Goal: Transaction & Acquisition: Purchase product/service

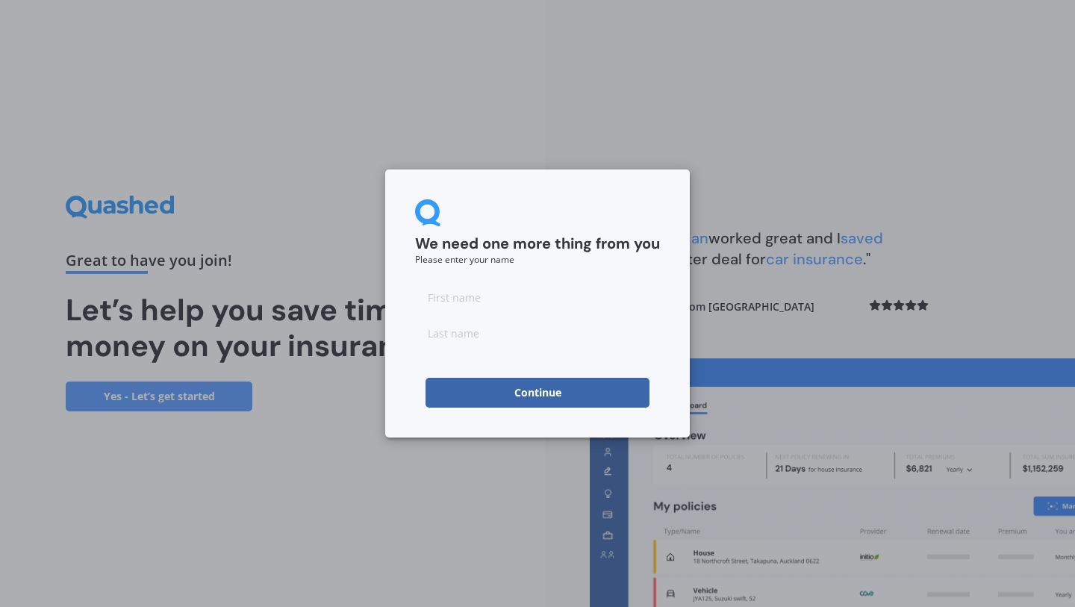
click at [510, 292] on input at bounding box center [537, 297] width 245 height 30
type input "katelyn"
type input "[PERSON_NAME]"
click at [573, 286] on input "katelyn" at bounding box center [537, 297] width 245 height 30
click at [438, 402] on button "Continue" at bounding box center [538, 393] width 224 height 30
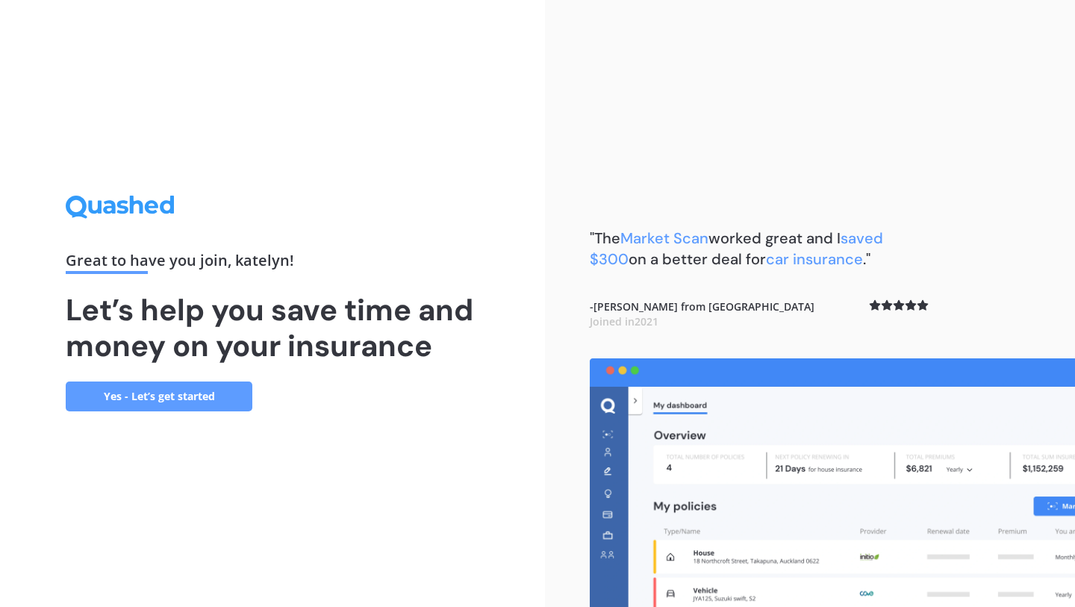
click at [190, 402] on link "Yes - Let’s get started" at bounding box center [159, 397] width 187 height 30
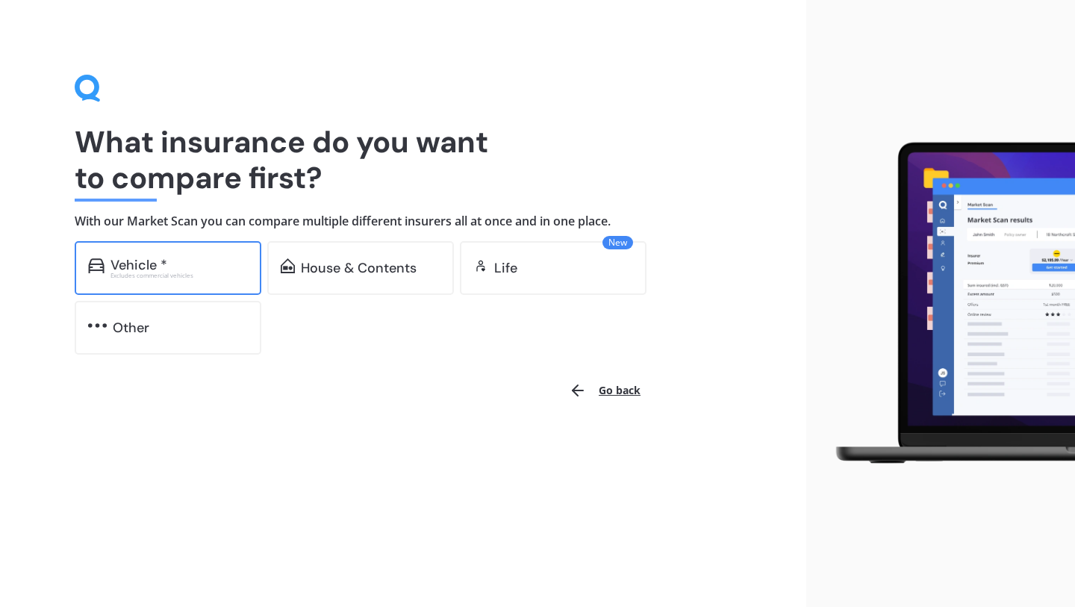
click at [170, 268] on div "Vehicle *" at bounding box center [179, 265] width 137 height 15
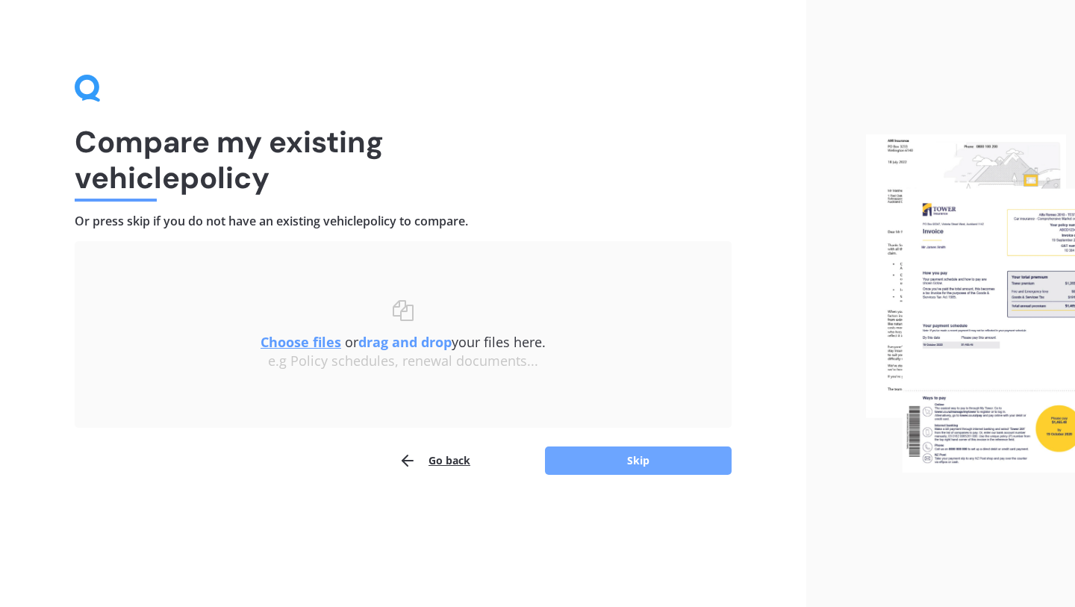
click at [640, 461] on button "Skip" at bounding box center [638, 461] width 187 height 28
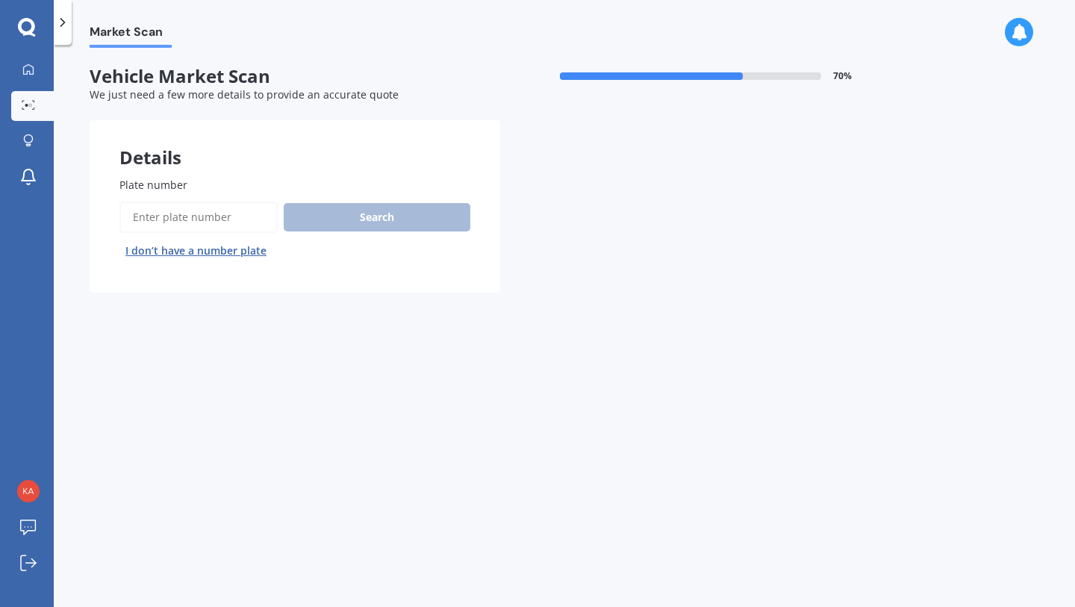
click at [211, 200] on div "Plate number Search I don’t have a number plate" at bounding box center [294, 220] width 351 height 86
click at [199, 223] on input "Plate number" at bounding box center [198, 217] width 158 height 31
type input "nus10"
click at [0, 0] on button "Next" at bounding box center [0, 0] width 0 height 0
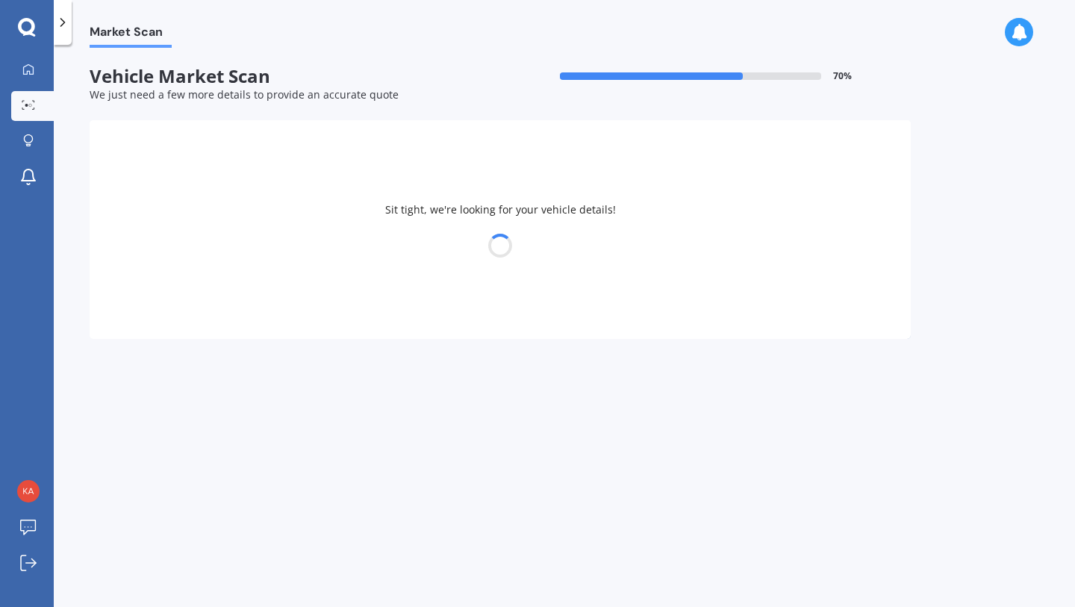
select select "NISSAN"
select select "X-TRAIL"
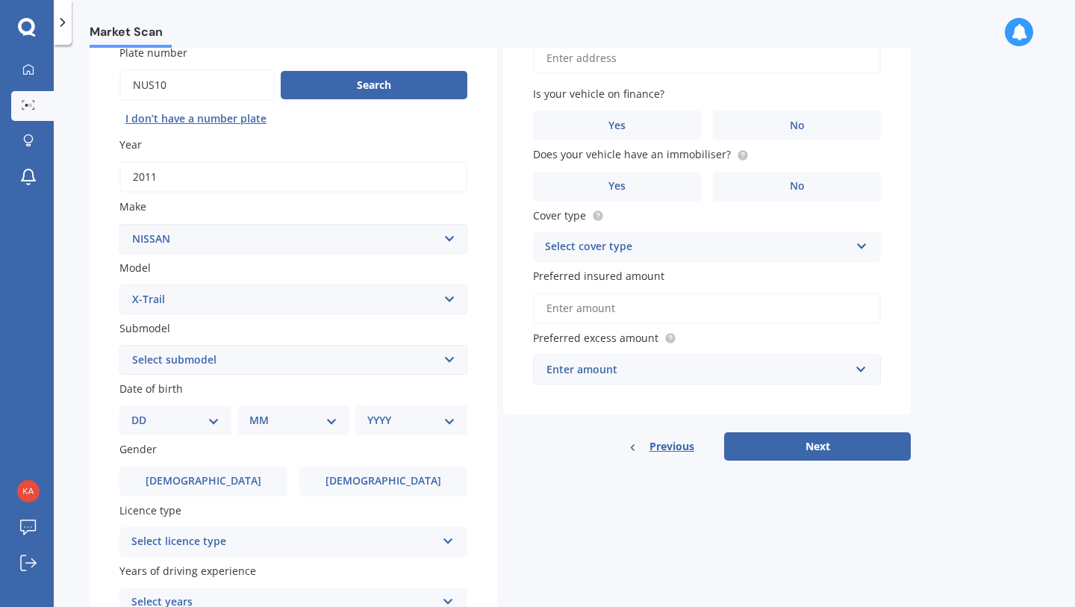
scroll to position [154, 0]
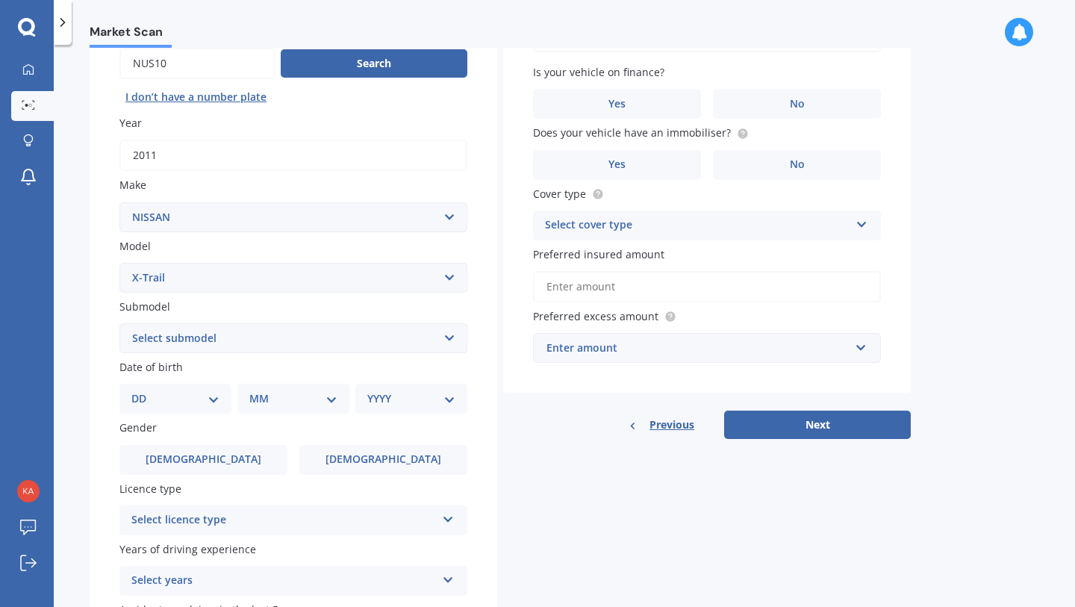
click at [177, 328] on select "Select submodel (All Other) 2000cc Hybrid 2WD non-turbo 4WD 20X Petrol ST ST 4W…" at bounding box center [293, 338] width 348 height 30
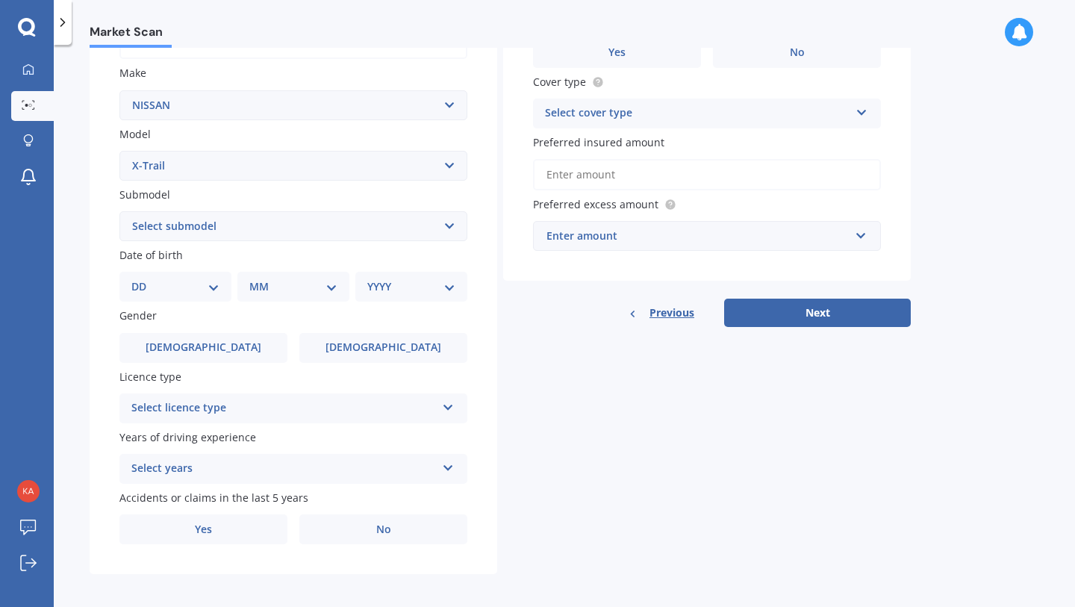
scroll to position [276, 0]
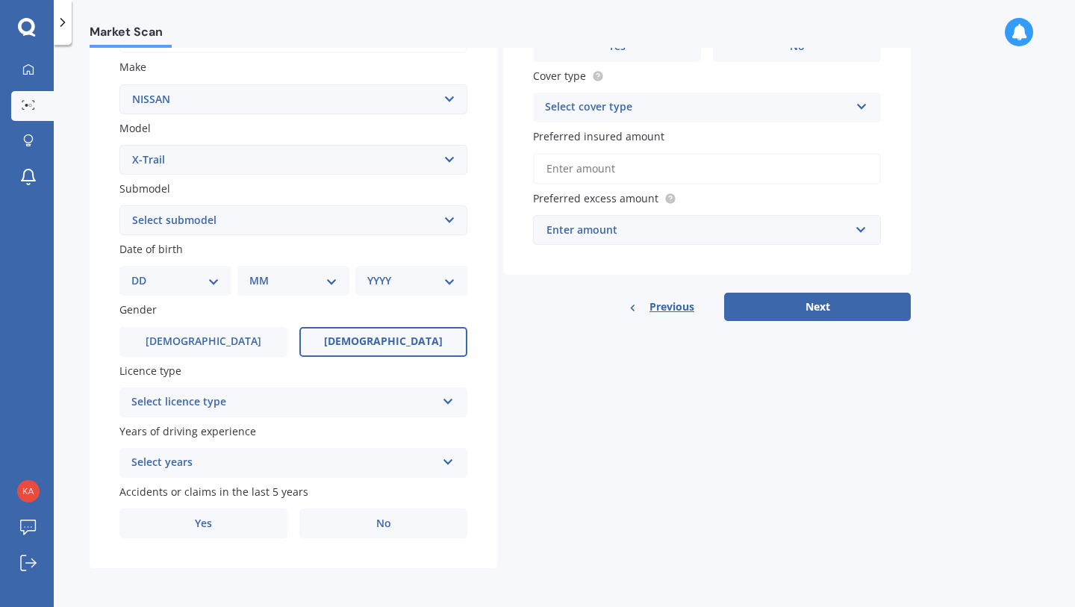
click at [366, 337] on span "[DEMOGRAPHIC_DATA]" at bounding box center [383, 341] width 119 height 13
click at [0, 0] on input "[DEMOGRAPHIC_DATA]" at bounding box center [0, 0] width 0 height 0
click at [204, 273] on select "DD 01 02 03 04 05 06 07 08 09 10 11 12 13 14 15 16 17 18 19 20 21 22 23 24 25 2…" at bounding box center [175, 281] width 88 height 16
select select "23"
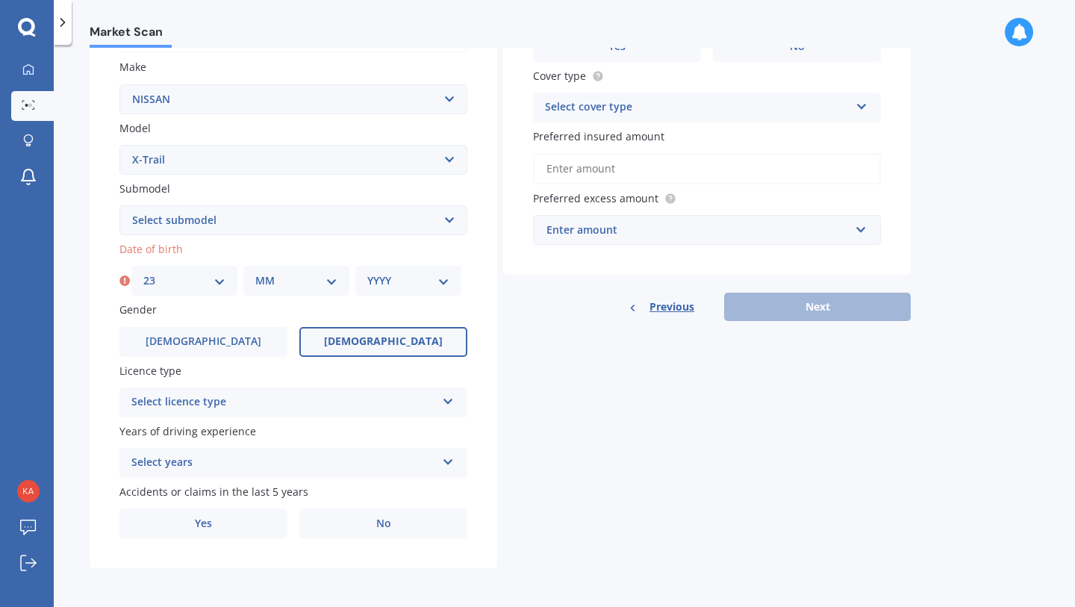
click at [279, 278] on select "MM 01 02 03 04 05 06 07 08 09 10 11 12" at bounding box center [296, 281] width 82 height 16
select select "01"
click at [387, 286] on select "YYYY 2025 2024 2023 2022 2021 2020 2019 2018 2017 2016 2015 2014 2013 2012 2011…" at bounding box center [408, 281] width 82 height 16
select select "1990"
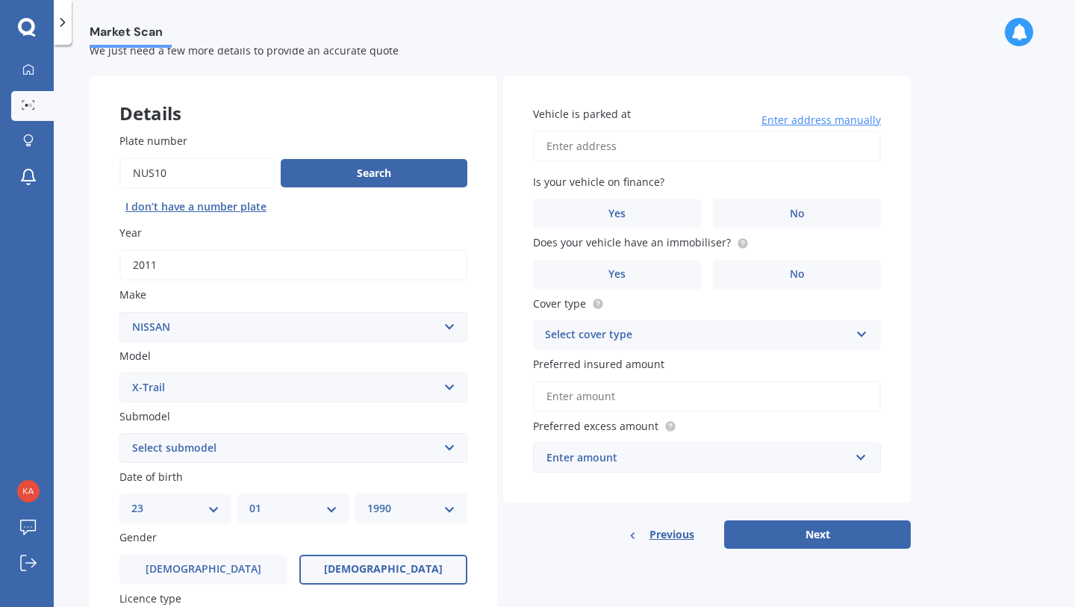
scroll to position [0, 0]
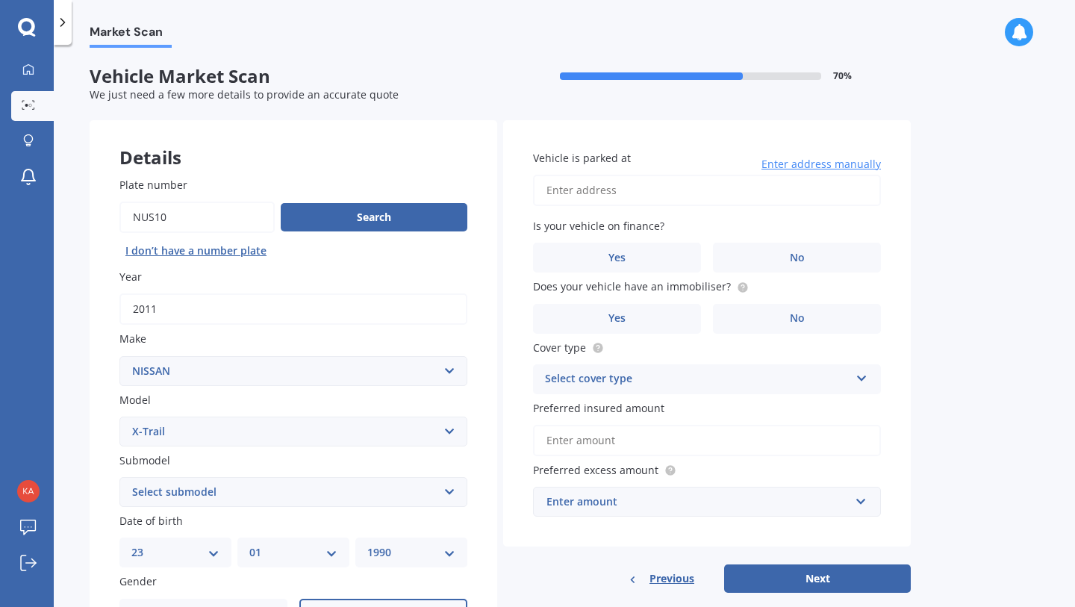
click at [624, 193] on input "Vehicle is parked at" at bounding box center [707, 190] width 348 height 31
type input "[STREET_ADDRESS]"
click at [768, 251] on label "No" at bounding box center [797, 258] width 168 height 30
click at [0, 0] on input "No" at bounding box center [0, 0] width 0 height 0
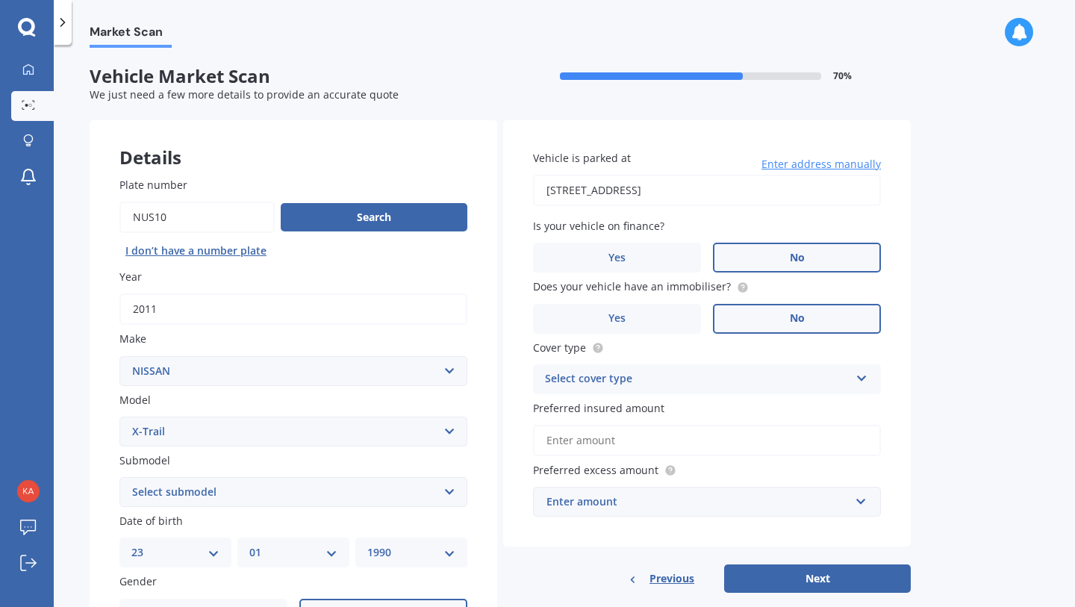
click at [768, 322] on label "No" at bounding box center [797, 319] width 168 height 30
click at [0, 0] on input "No" at bounding box center [0, 0] width 0 height 0
click at [703, 379] on div "Select cover type" at bounding box center [697, 379] width 305 height 18
click at [685, 407] on div "Comprehensive" at bounding box center [707, 408] width 346 height 27
click at [664, 443] on input "Preferred insured amount" at bounding box center [707, 440] width 348 height 31
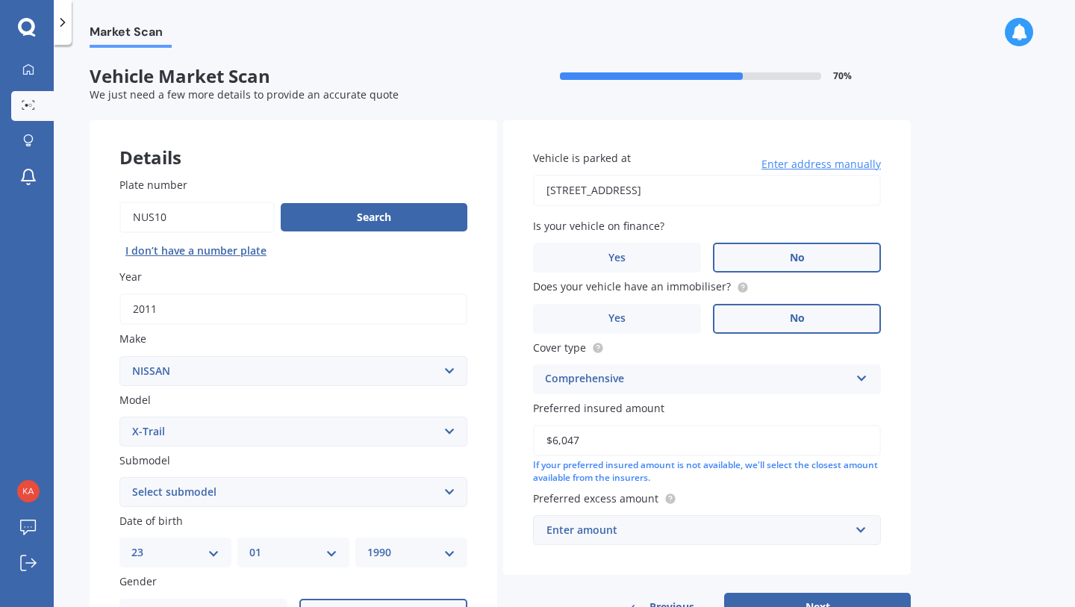
type input "$6,047"
click at [638, 532] on div "Enter amount" at bounding box center [698, 530] width 303 height 16
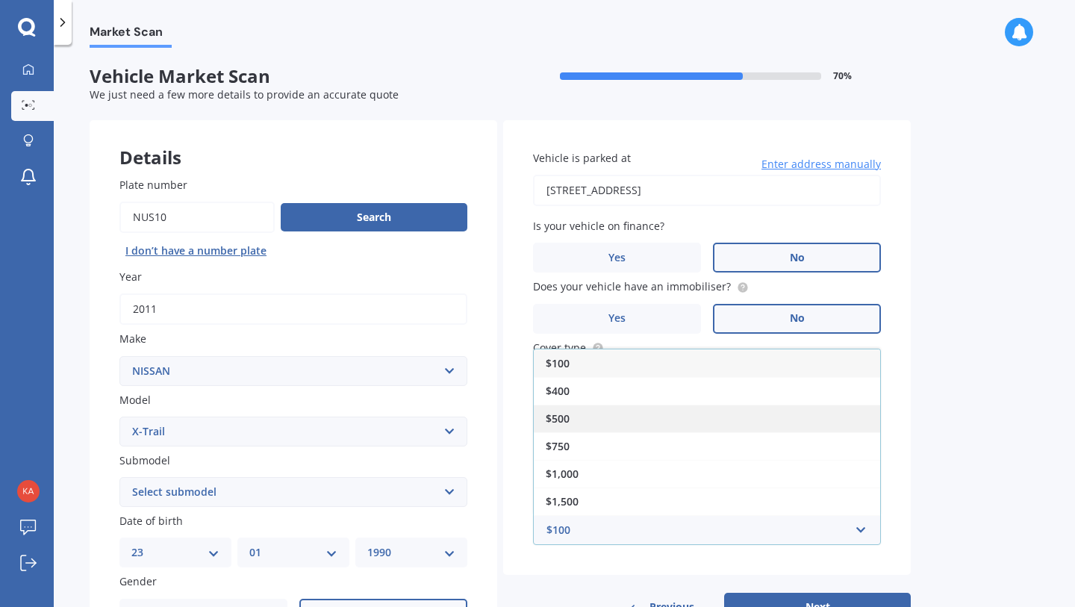
click at [617, 423] on div "$500" at bounding box center [707, 419] width 346 height 28
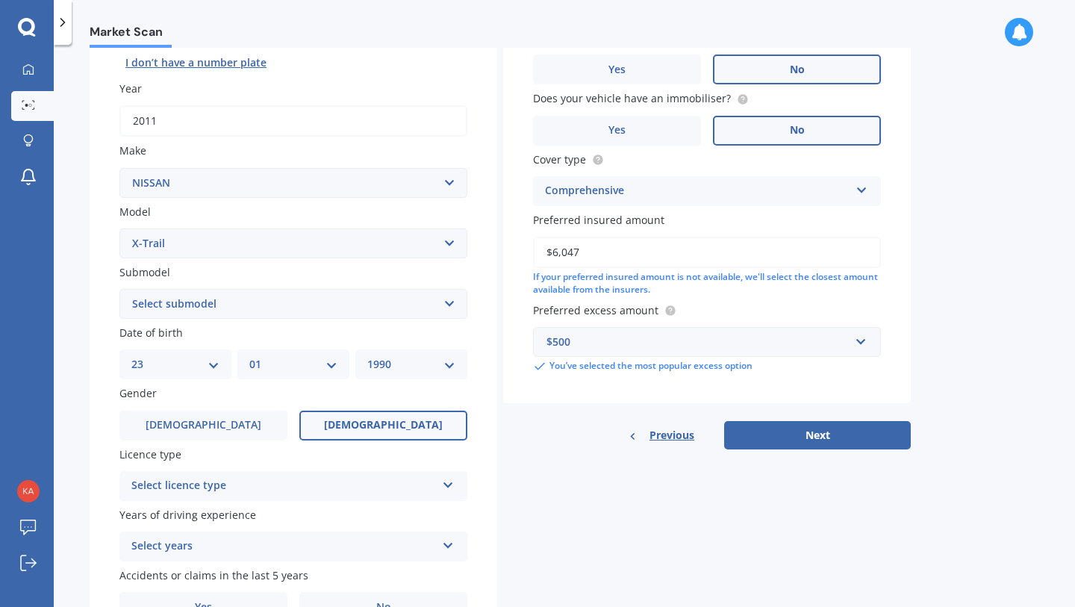
scroll to position [199, 0]
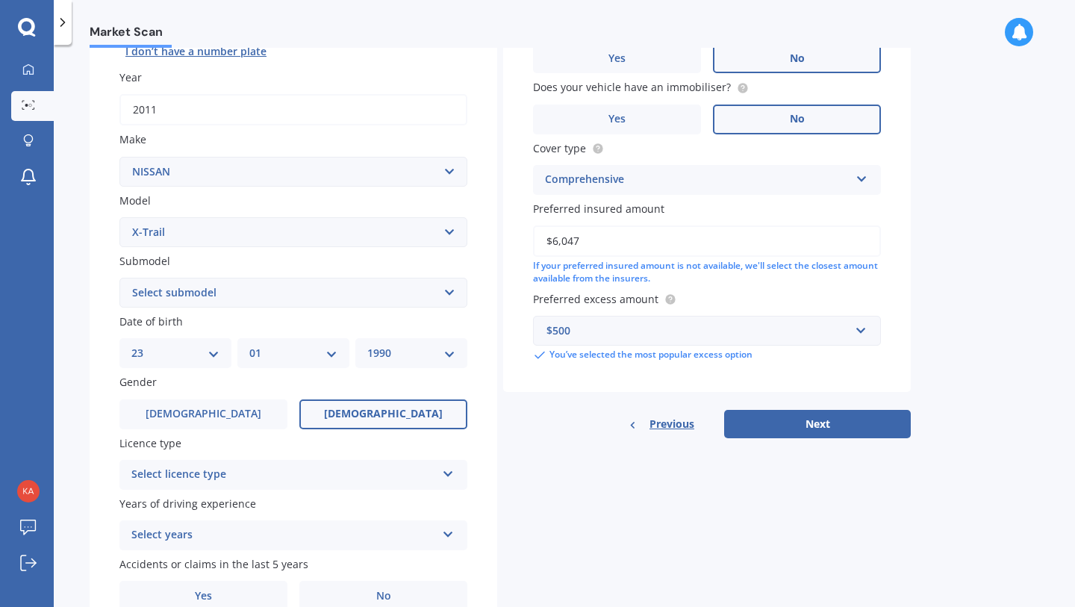
click at [317, 480] on div "Select licence type" at bounding box center [283, 475] width 305 height 18
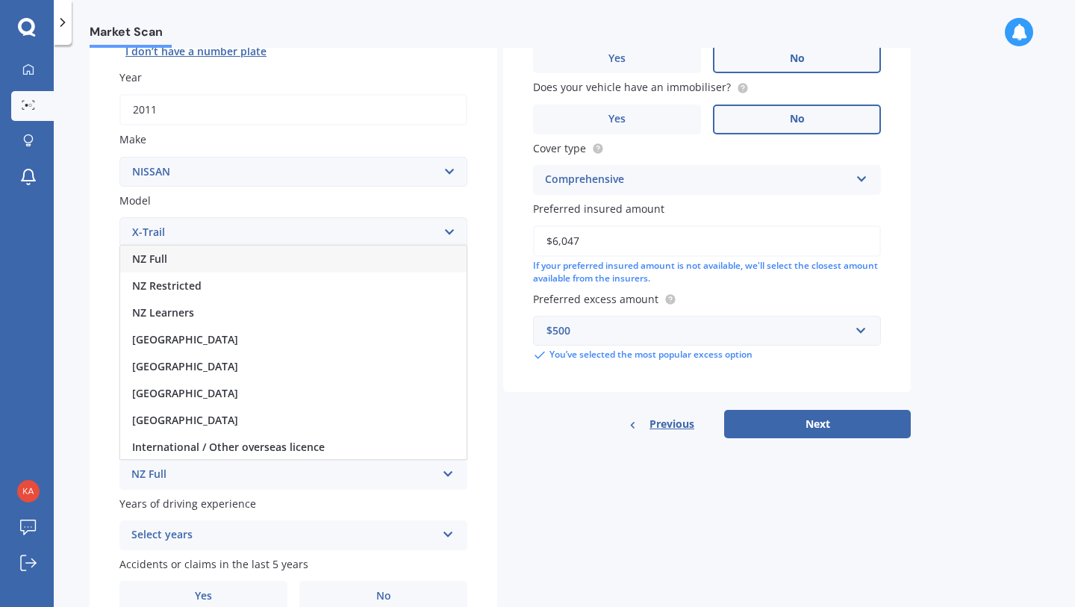
click at [329, 267] on div "NZ Full" at bounding box center [293, 259] width 346 height 27
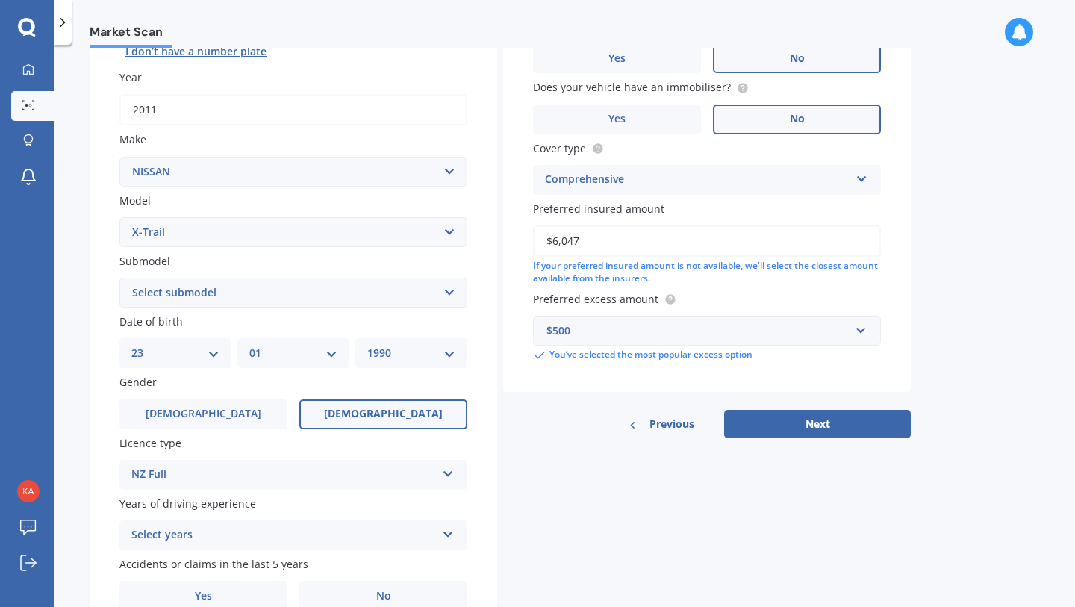
scroll to position [276, 0]
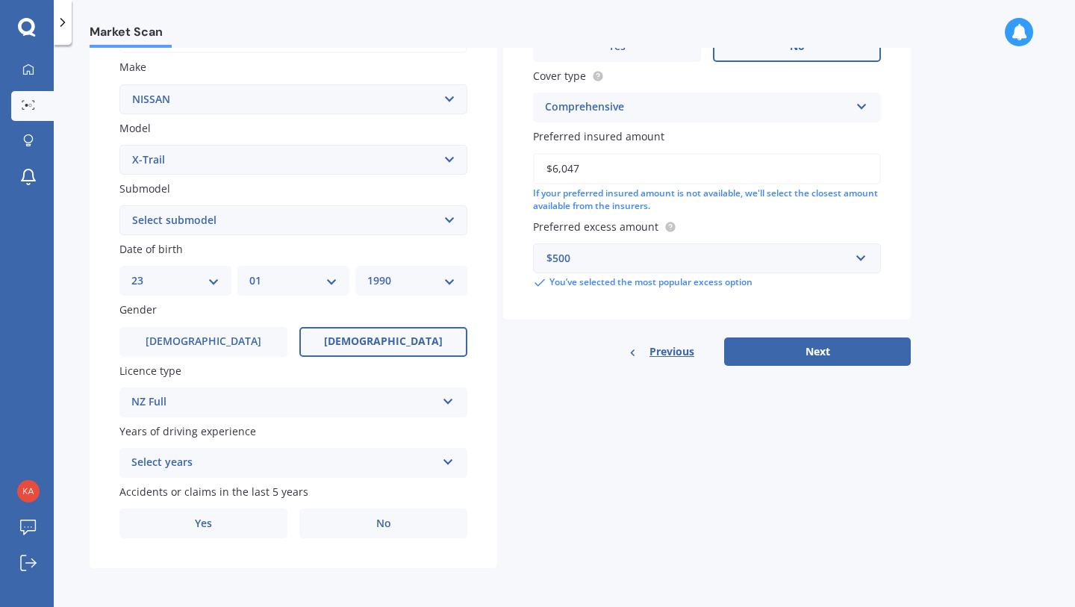
click at [217, 458] on div "Select years" at bounding box center [283, 463] width 305 height 18
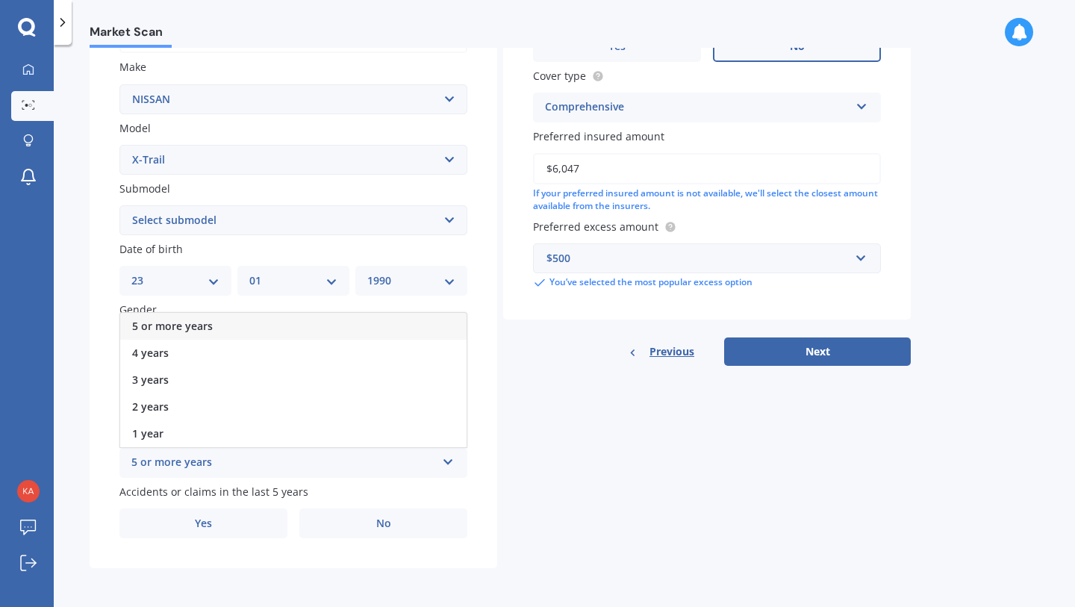
click at [250, 321] on div "5 or more years" at bounding box center [293, 326] width 346 height 27
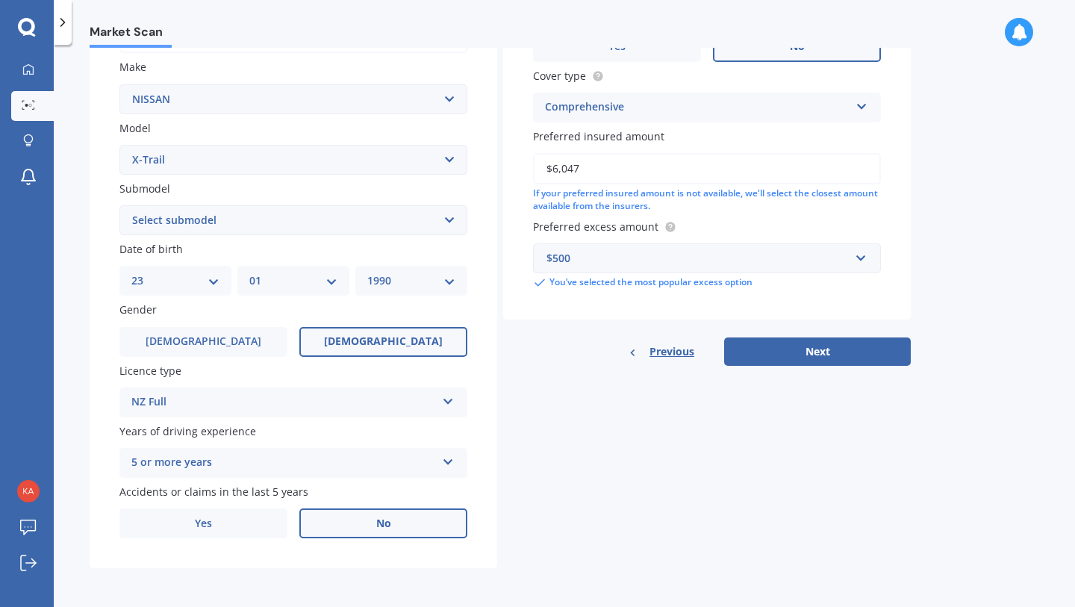
click at [359, 522] on label "No" at bounding box center [383, 524] width 168 height 30
click at [0, 0] on input "No" at bounding box center [0, 0] width 0 height 0
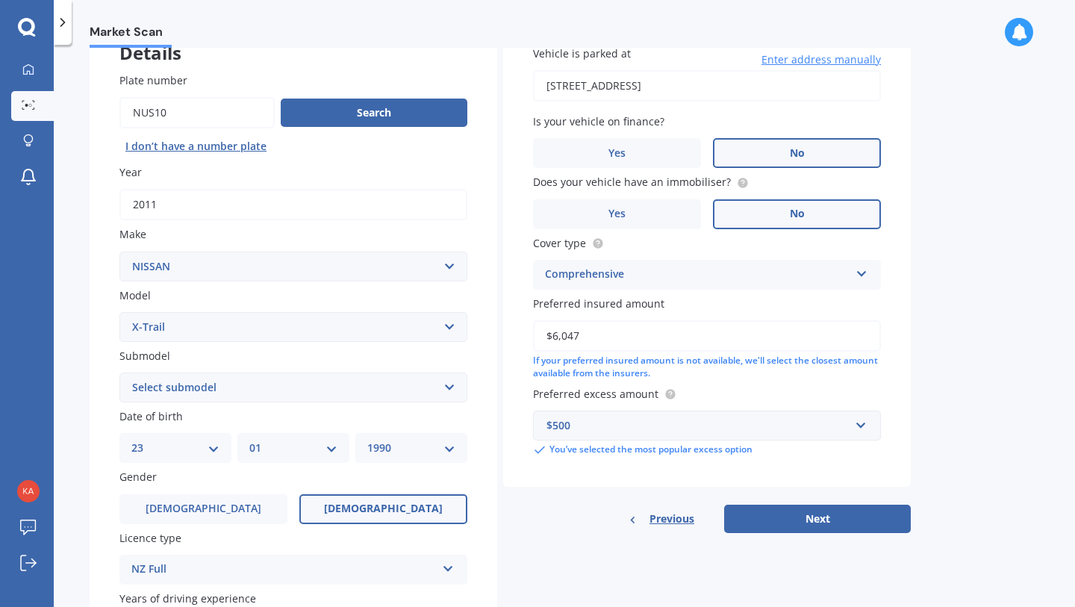
scroll to position [110, 0]
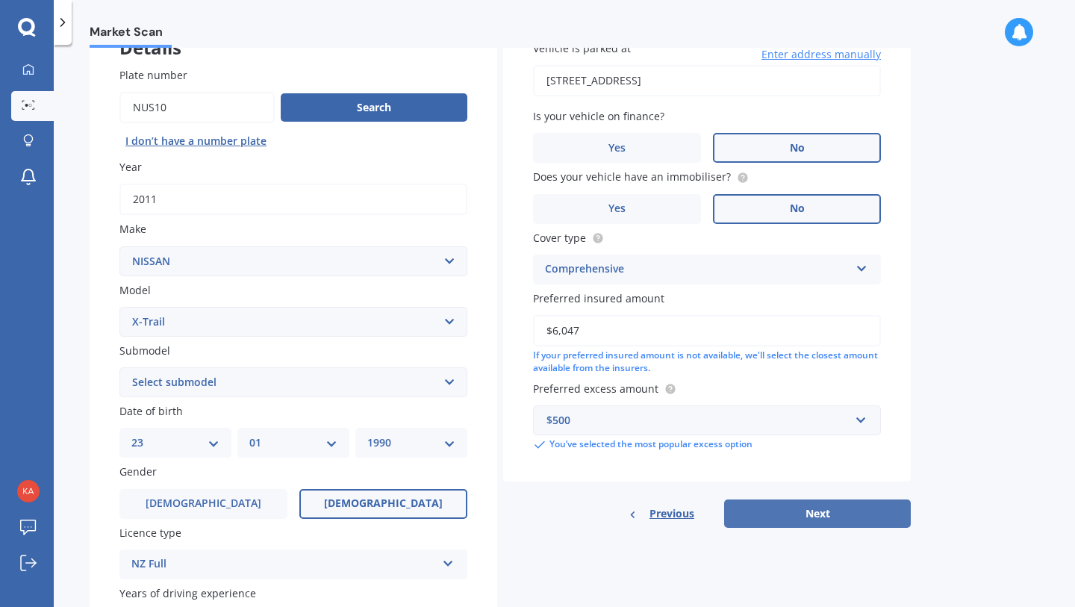
click at [825, 514] on button "Next" at bounding box center [817, 514] width 187 height 28
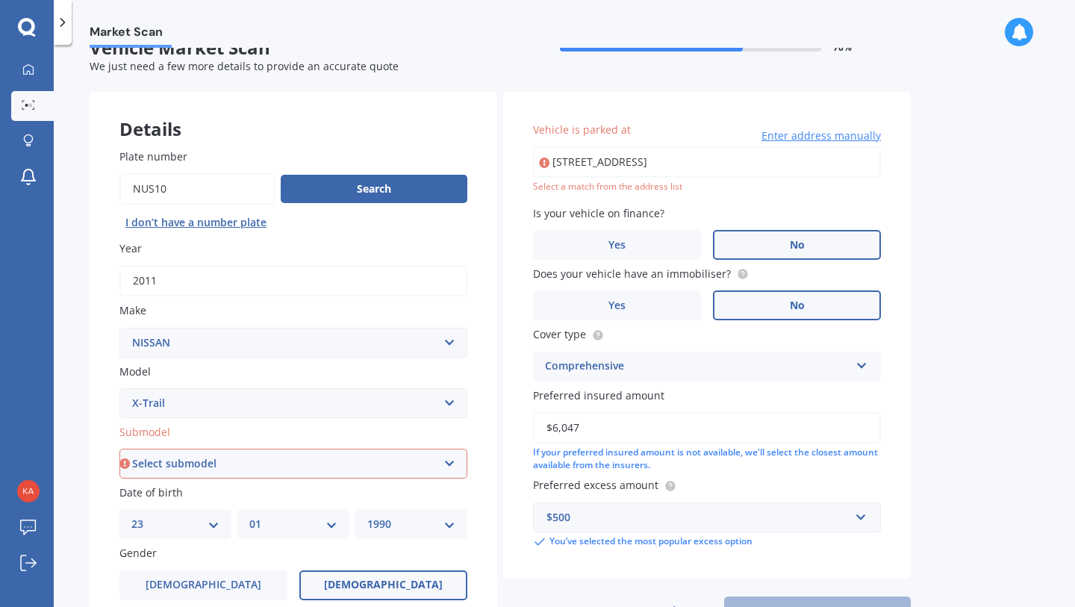
scroll to position [0, 0]
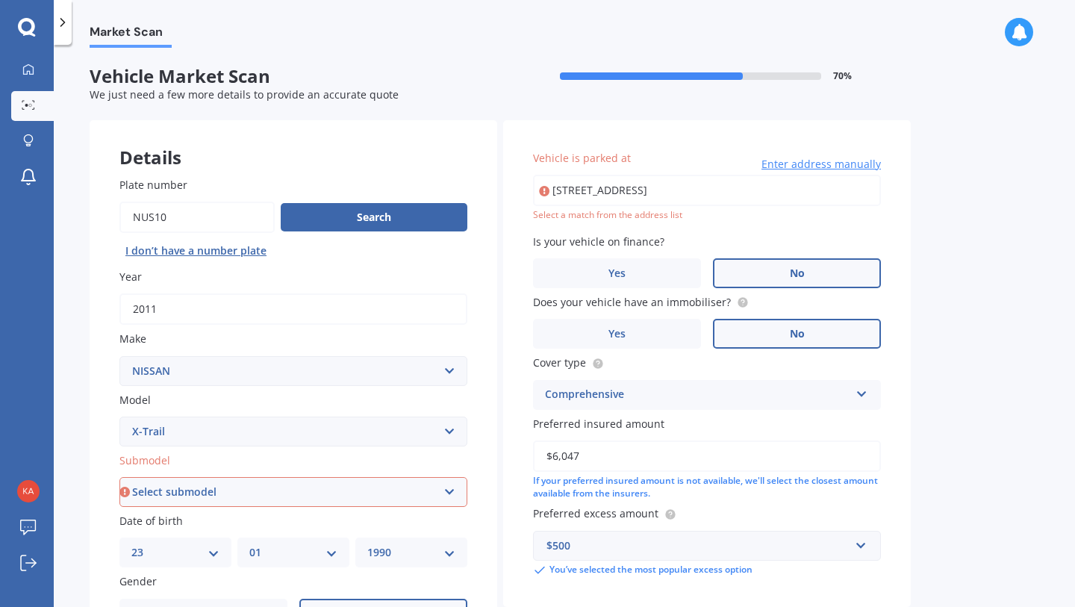
click at [721, 187] on input "[STREET_ADDRESS]" at bounding box center [707, 190] width 348 height 31
click at [721, 207] on div "[STREET_ADDRESS] Enter address manually Select a match from the address list" at bounding box center [707, 198] width 348 height 47
drag, startPoint x: 715, startPoint y: 195, endPoint x: 648, endPoint y: 189, distance: 67.5
click at [648, 189] on input "[STREET_ADDRESS]" at bounding box center [707, 190] width 348 height 31
type input "[STREET_ADDRESS]"
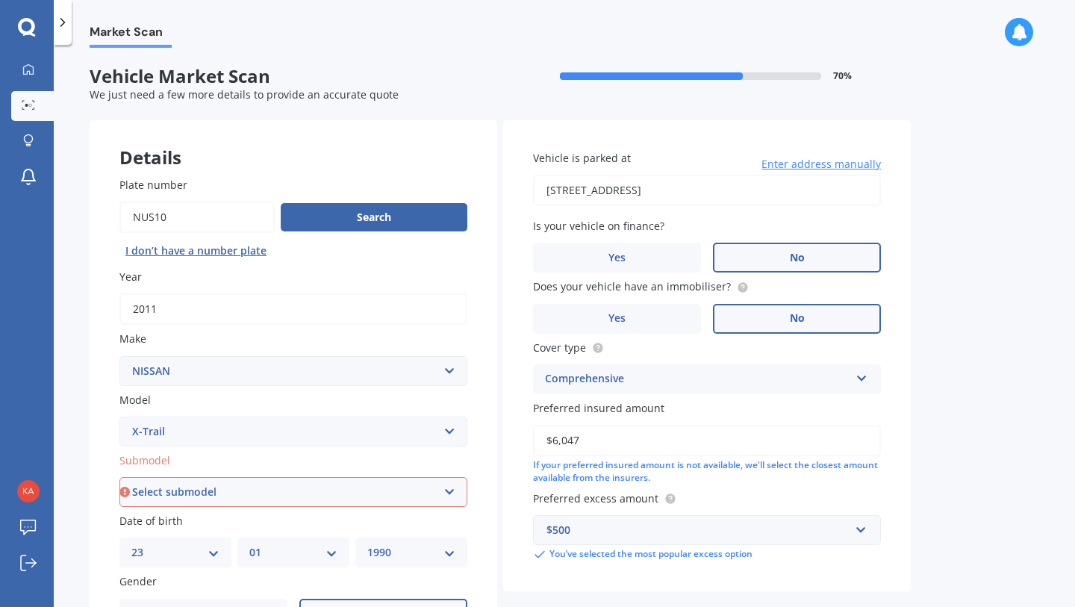
scroll to position [249, 0]
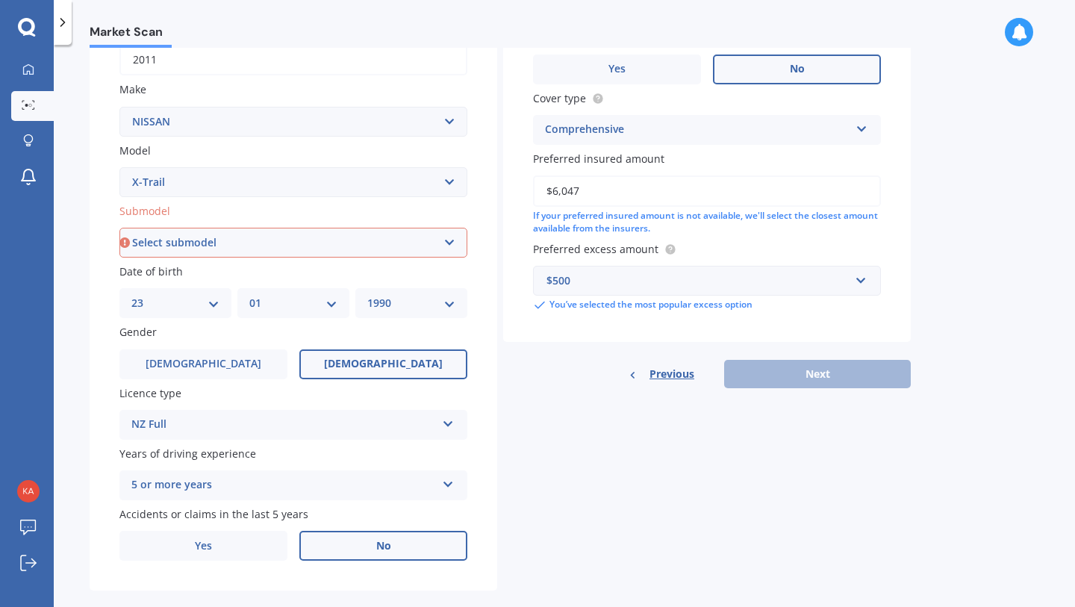
click at [841, 376] on div "Previous Next" at bounding box center [707, 374] width 408 height 28
click at [274, 248] on select "Select submodel (All Other) 2000cc Hybrid 2WD non-turbo 4WD 20X Petrol ST ST 4W…" at bounding box center [293, 243] width 348 height 30
select select "4WD 20X PETROL"
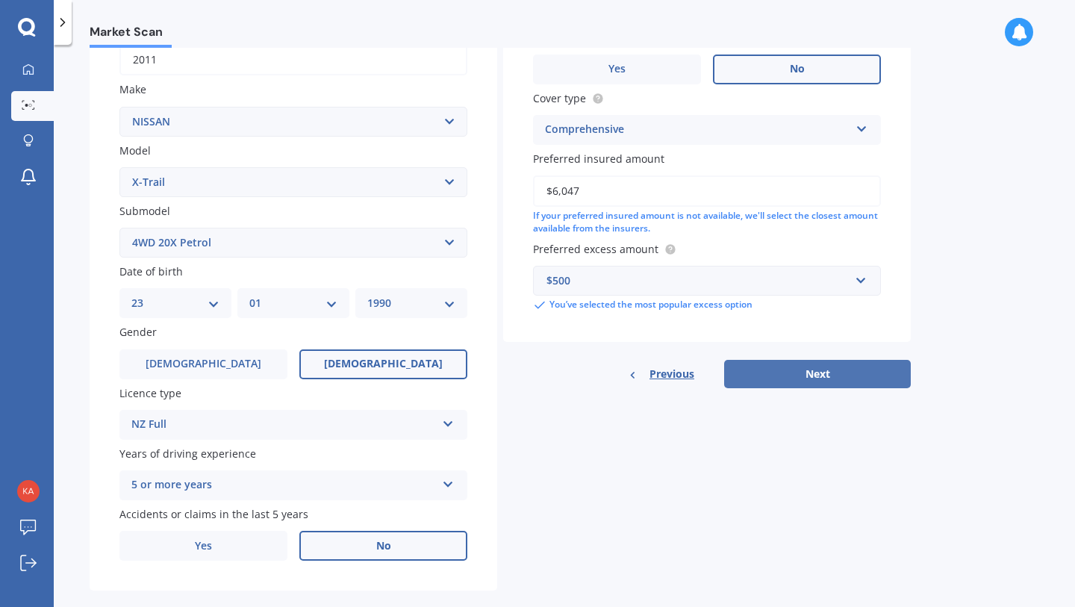
click at [806, 384] on button "Next" at bounding box center [817, 374] width 187 height 28
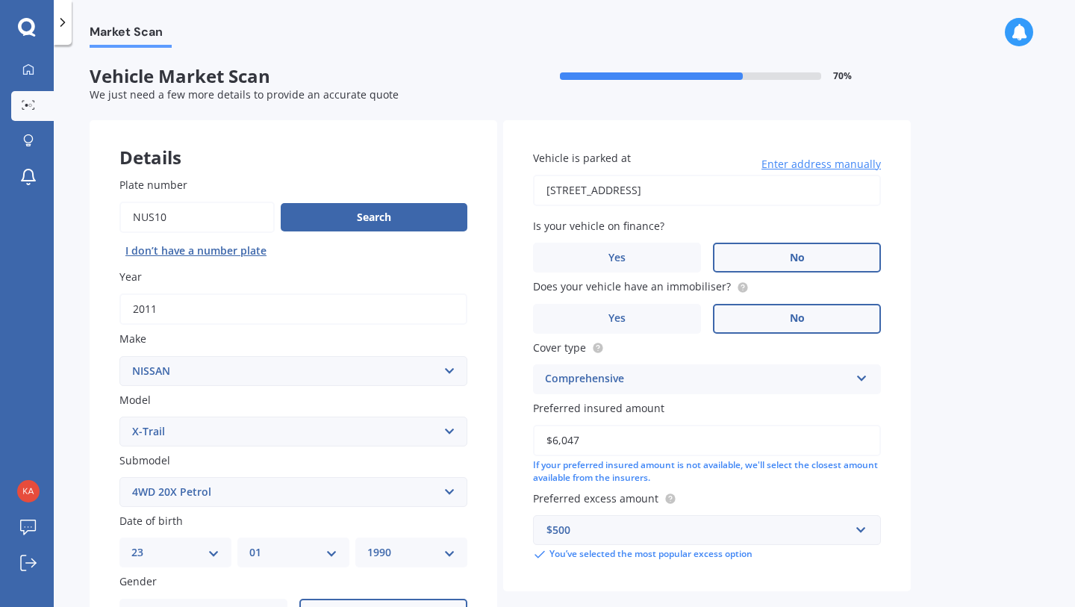
select select "23"
select select "01"
select select "1990"
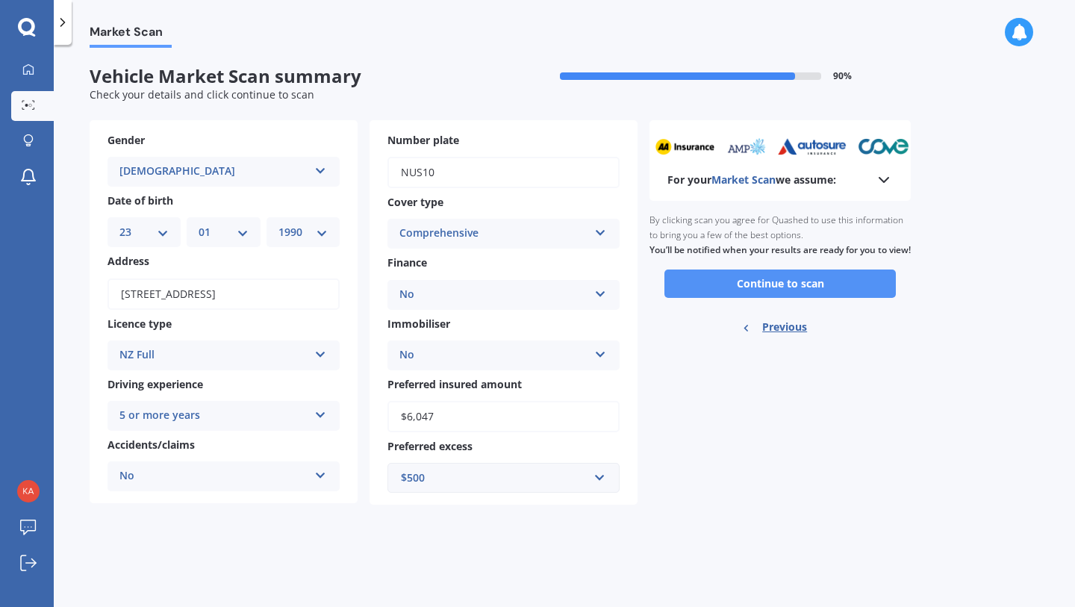
click at [780, 297] on button "Continue to scan" at bounding box center [780, 284] width 231 height 28
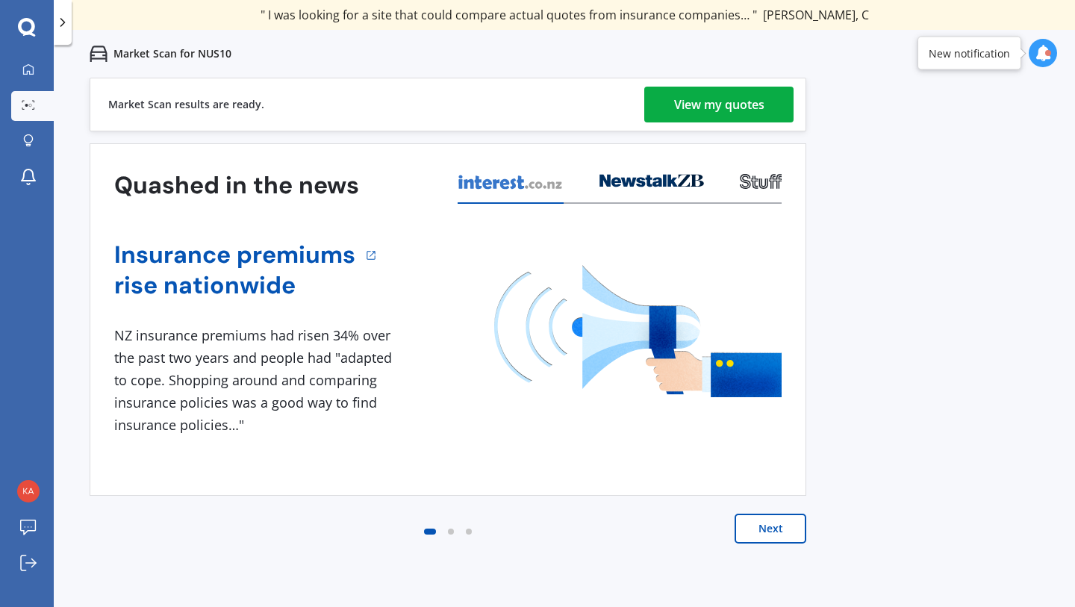
click at [743, 119] on div "View my quotes" at bounding box center [719, 105] width 90 height 36
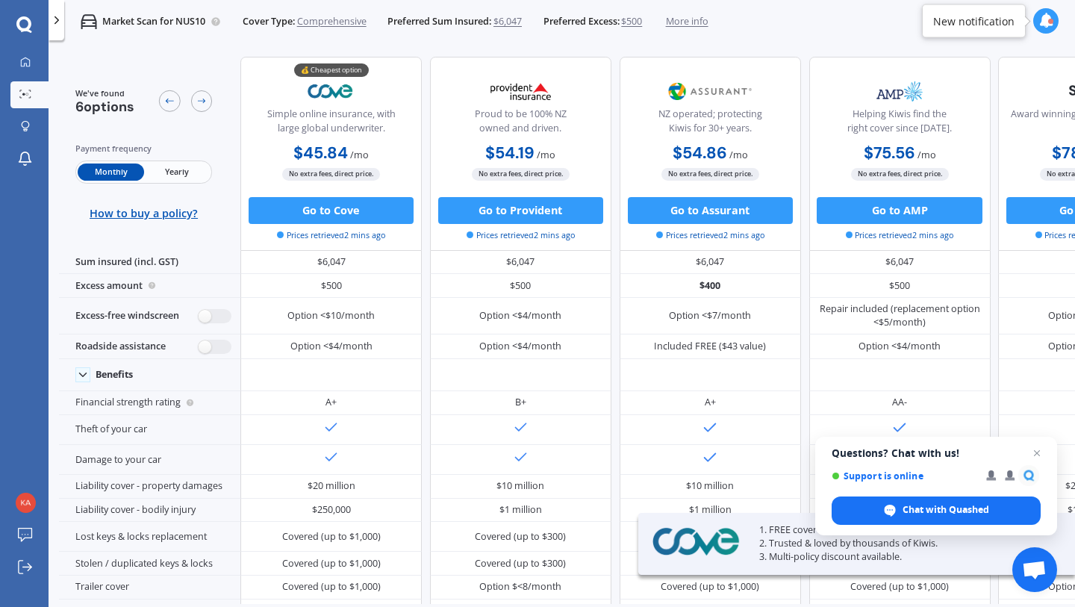
click at [190, 169] on span "Yearly" at bounding box center [177, 172] width 66 height 17
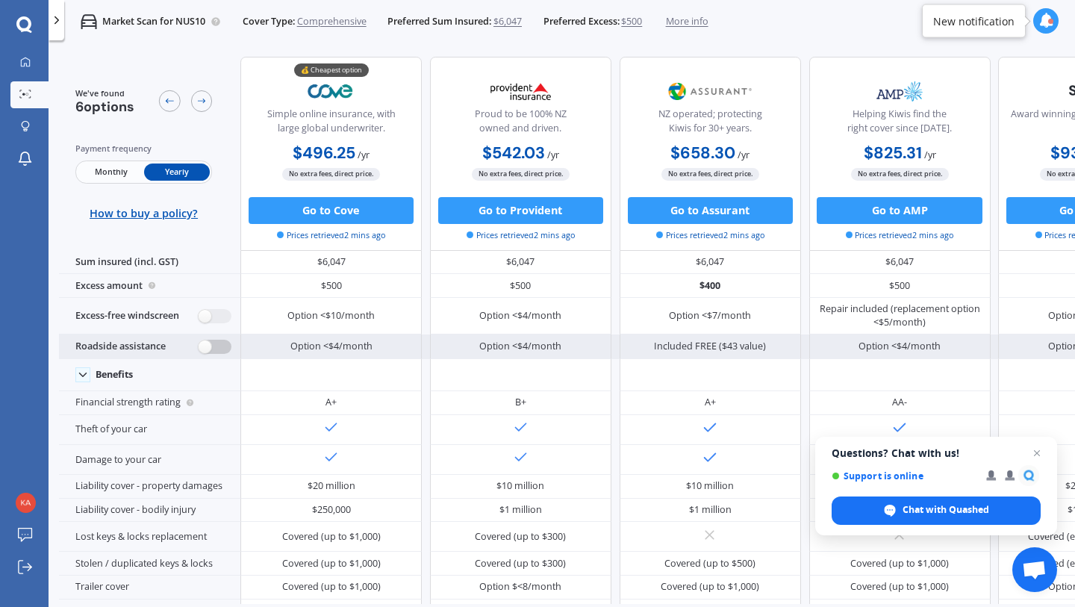
click at [215, 343] on label at bounding box center [215, 347] width 33 height 14
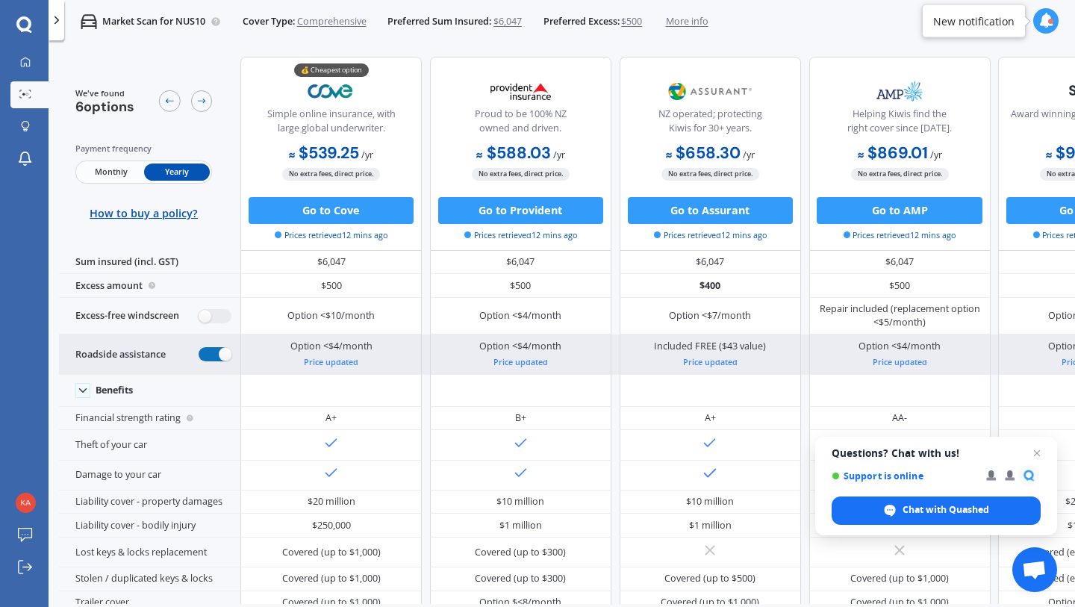
click at [215, 358] on label at bounding box center [215, 354] width 33 height 14
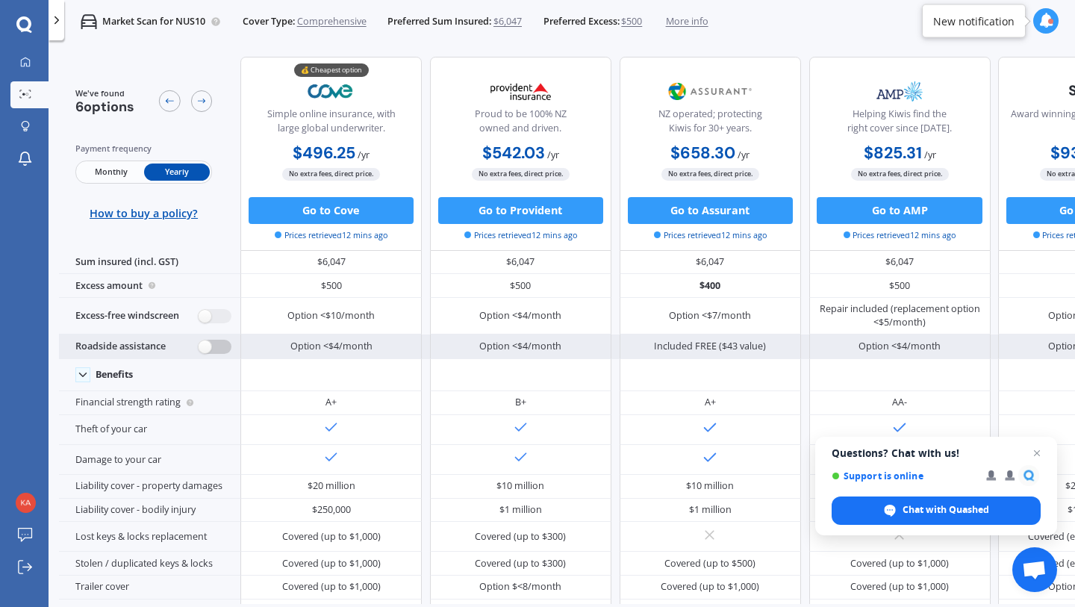
click at [218, 343] on label at bounding box center [215, 347] width 33 height 14
radio input "true"
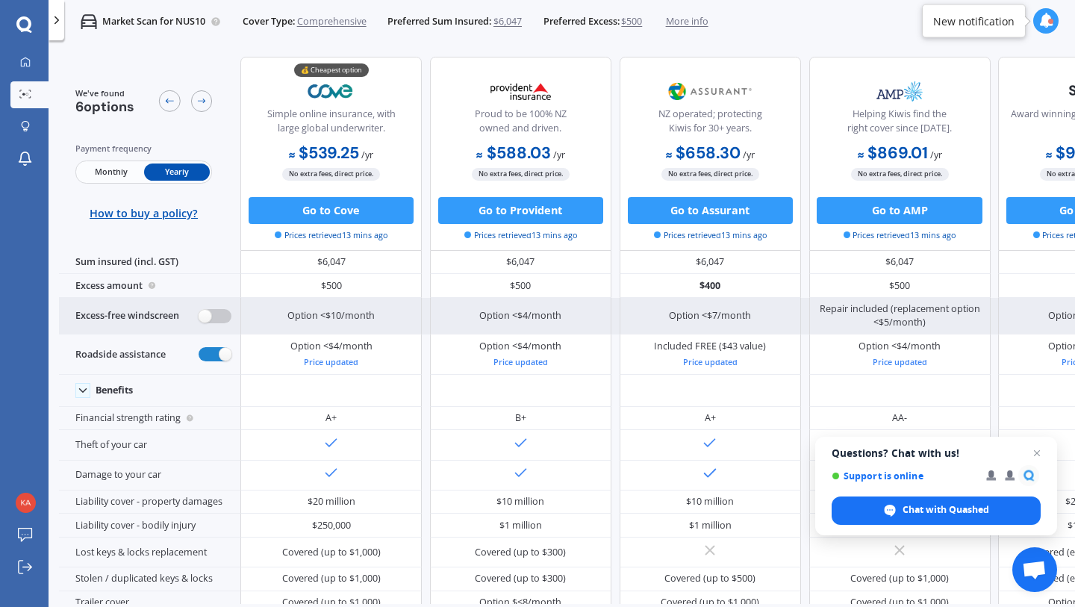
click at [215, 310] on label at bounding box center [215, 316] width 33 height 14
radio input "true"
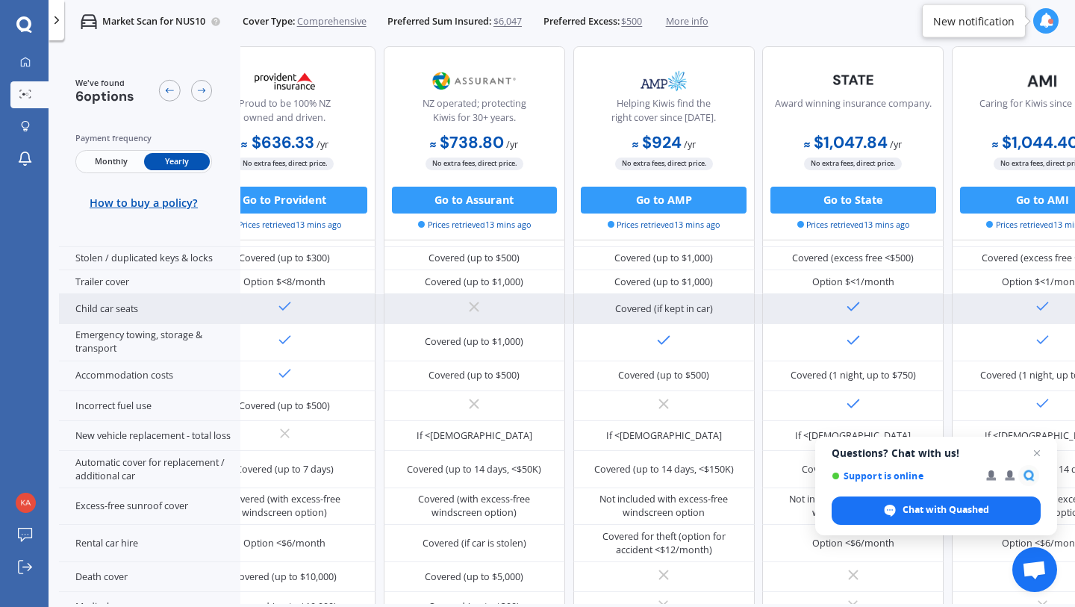
scroll to position [390, 262]
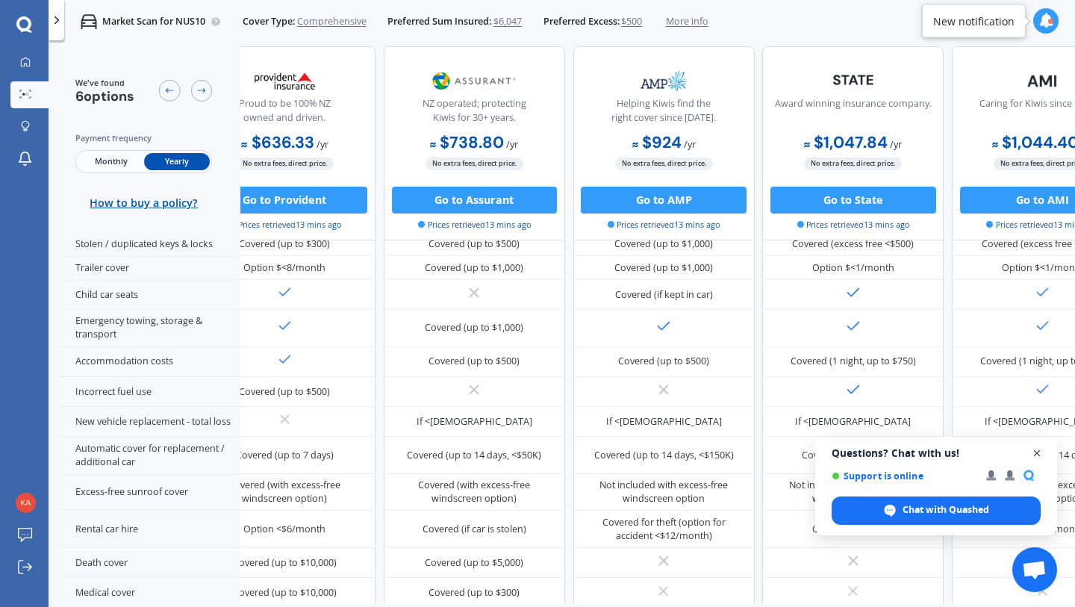
click at [1040, 457] on span "Close chat" at bounding box center [1037, 453] width 19 height 19
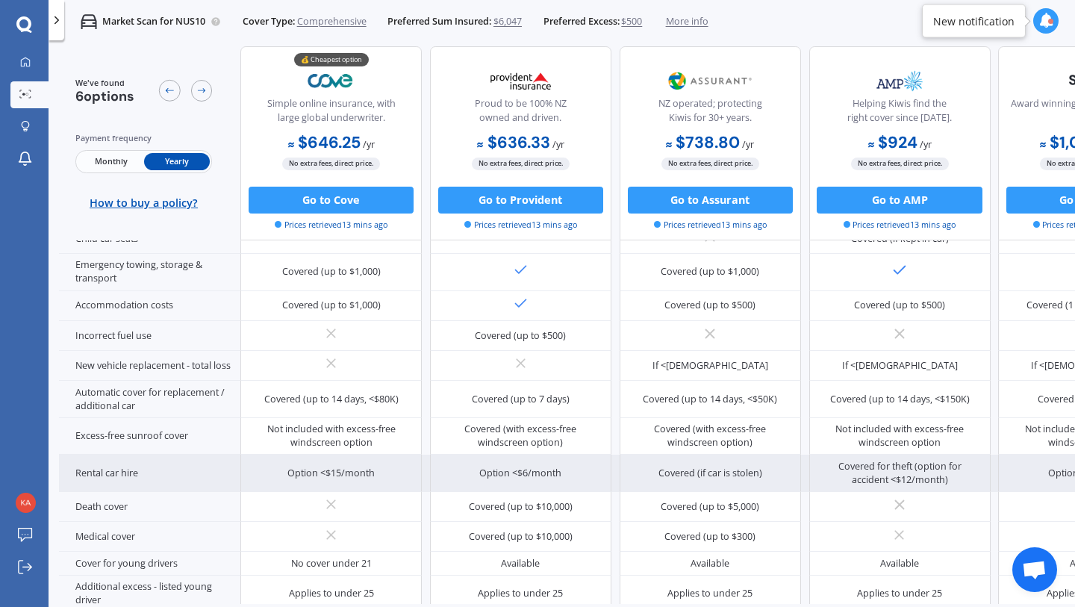
scroll to position [453, 0]
click at [314, 465] on div "Option <$15/month" at bounding box center [330, 471] width 87 height 13
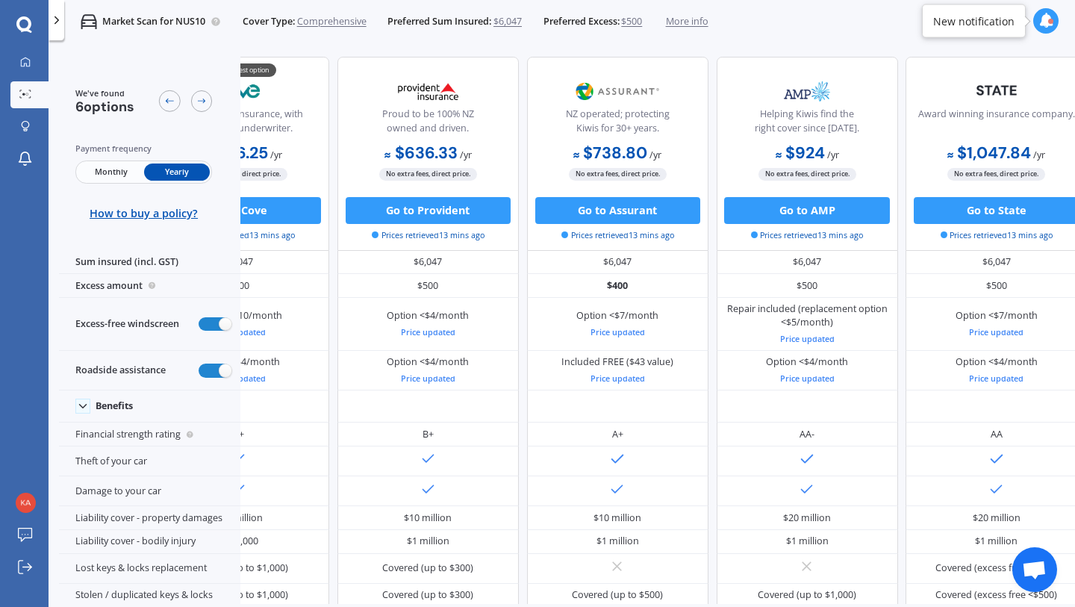
scroll to position [0, 0]
